Goal: Information Seeking & Learning: Learn about a topic

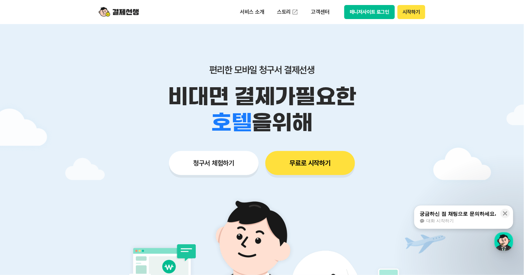
click at [376, 10] on button "매니저사이트 로그인" at bounding box center [369, 12] width 51 height 14
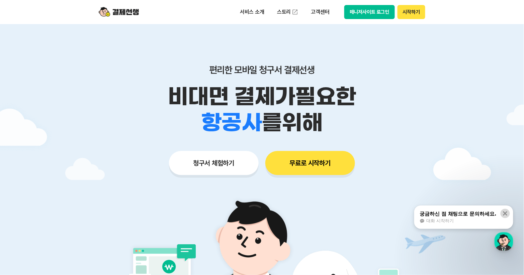
click at [506, 215] on icon at bounding box center [505, 214] width 4 height 4
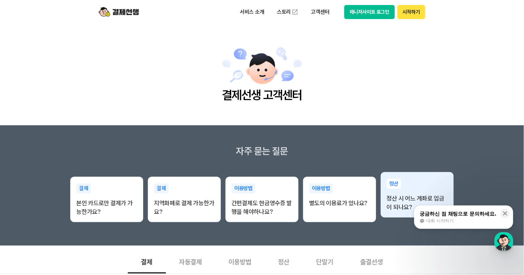
click at [398, 198] on p "정산 시 어느 계좌로 입금이 되나요?" at bounding box center [417, 202] width 61 height 17
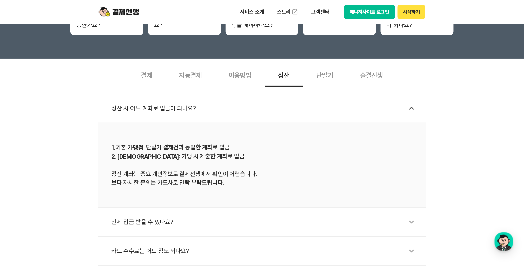
scroll to position [174, 0]
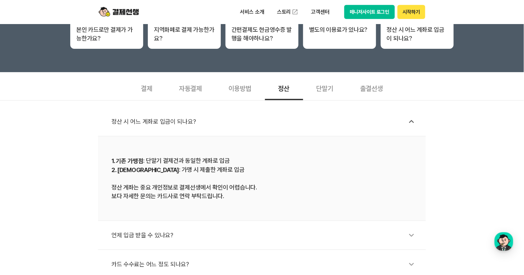
click at [244, 84] on div "이용방법" at bounding box center [240, 88] width 50 height 25
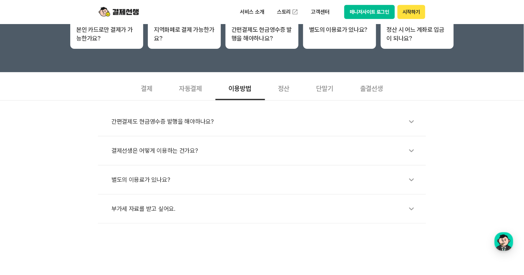
click at [199, 84] on div "자동결제" at bounding box center [191, 88] width 50 height 25
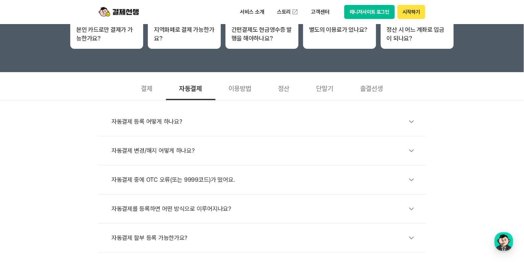
click at [151, 87] on div "결제" at bounding box center [147, 88] width 38 height 25
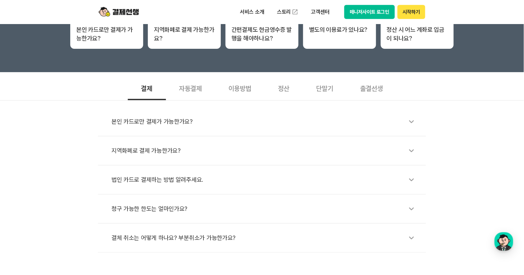
click at [244, 89] on div "이용방법" at bounding box center [240, 88] width 50 height 25
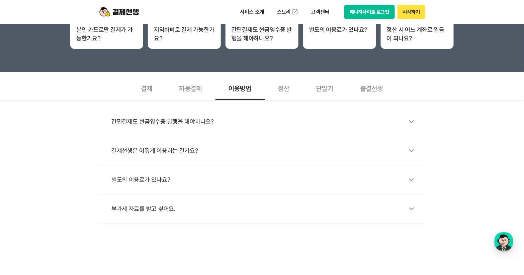
click at [288, 90] on div "정산" at bounding box center [284, 88] width 38 height 25
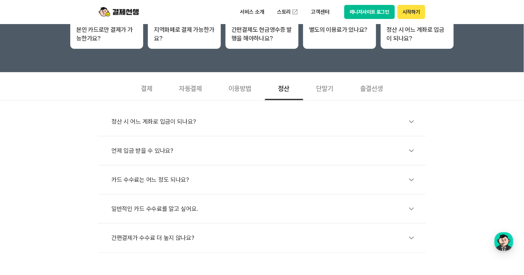
click at [323, 89] on div "단말기" at bounding box center [325, 88] width 44 height 25
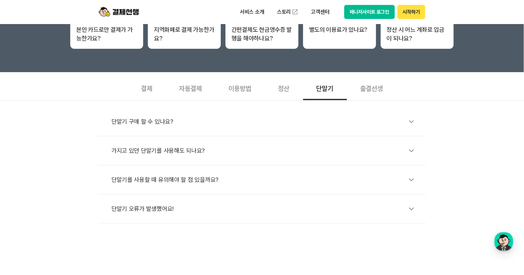
click at [371, 87] on div "출결선생" at bounding box center [372, 88] width 50 height 25
